Goal: Task Accomplishment & Management: Complete application form

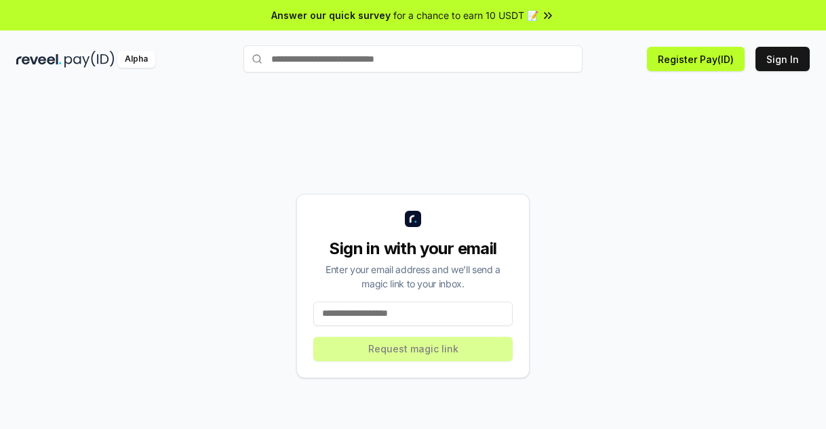
click at [342, 310] on input at bounding box center [412, 314] width 199 height 24
type input "*"
click at [797, 59] on button "Sign In" at bounding box center [782, 59] width 54 height 24
